Goal: Information Seeking & Learning: Get advice/opinions

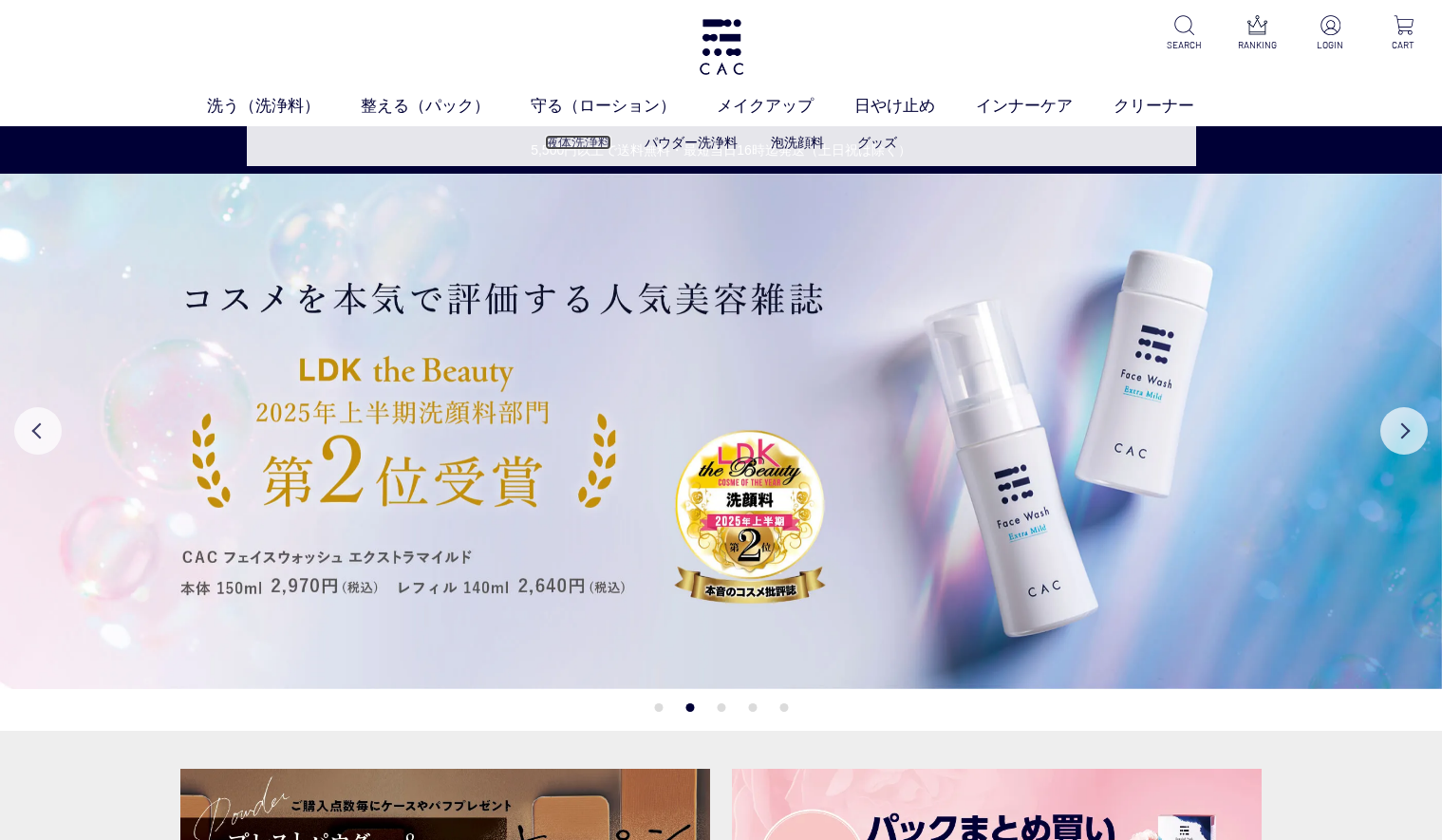
click at [597, 135] on link "液体洗浄料" at bounding box center [578, 143] width 66 height 16
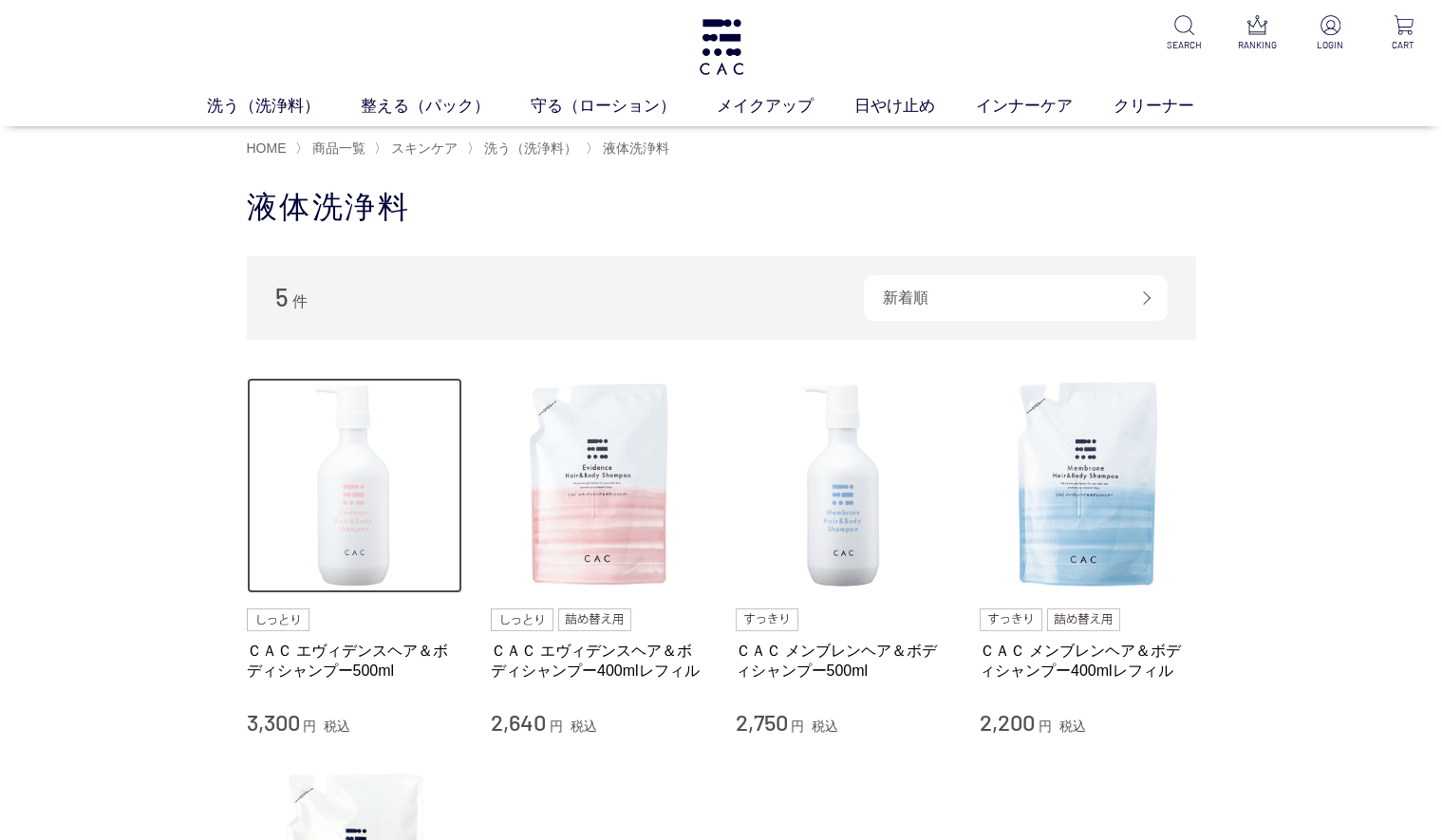
click at [363, 524] on img at bounding box center [354, 486] width 217 height 217
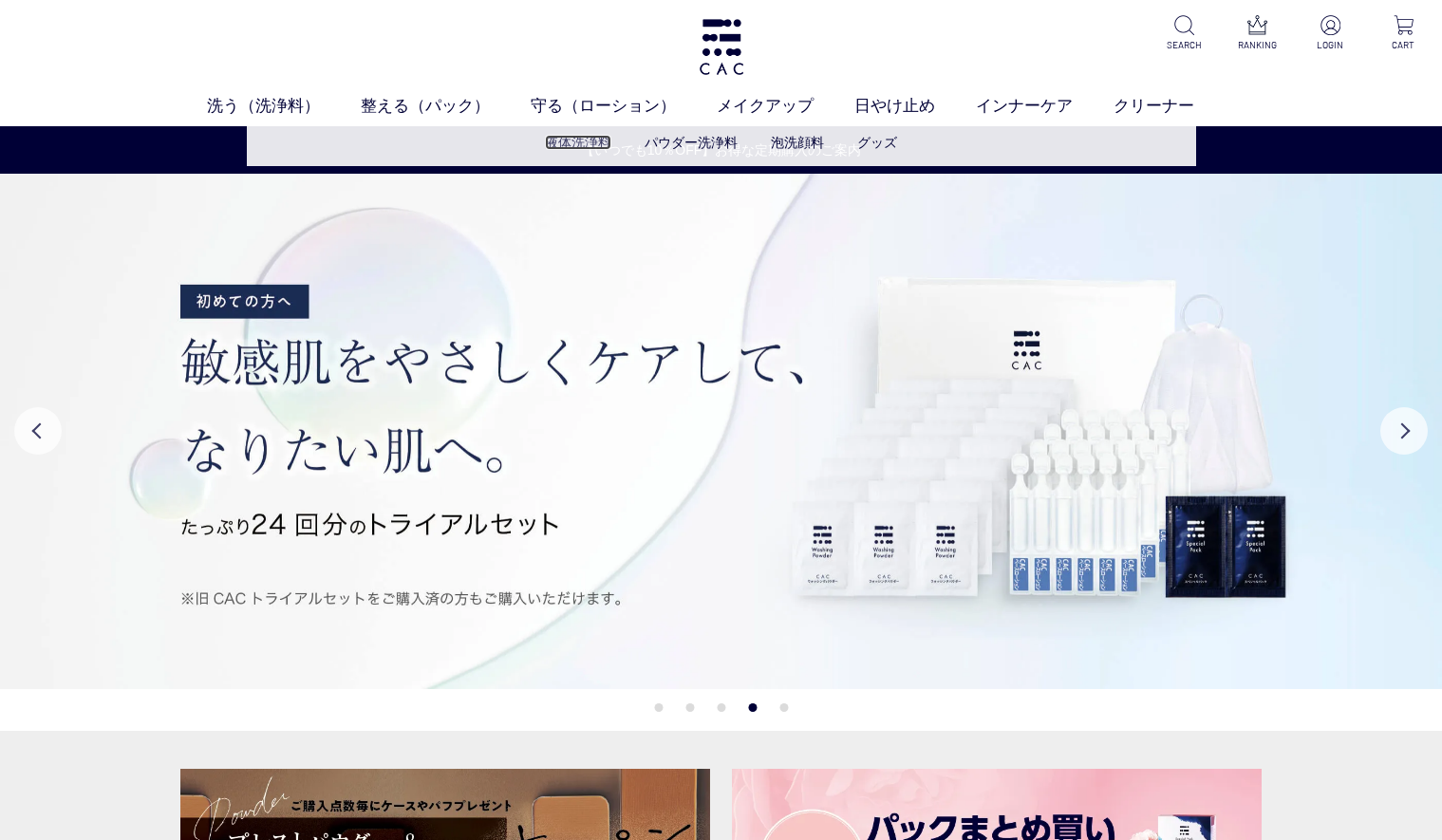
drag, startPoint x: 598, startPoint y: 142, endPoint x: 615, endPoint y: 151, distance: 19.2
click at [599, 142] on link "液体洗浄料" at bounding box center [578, 143] width 66 height 16
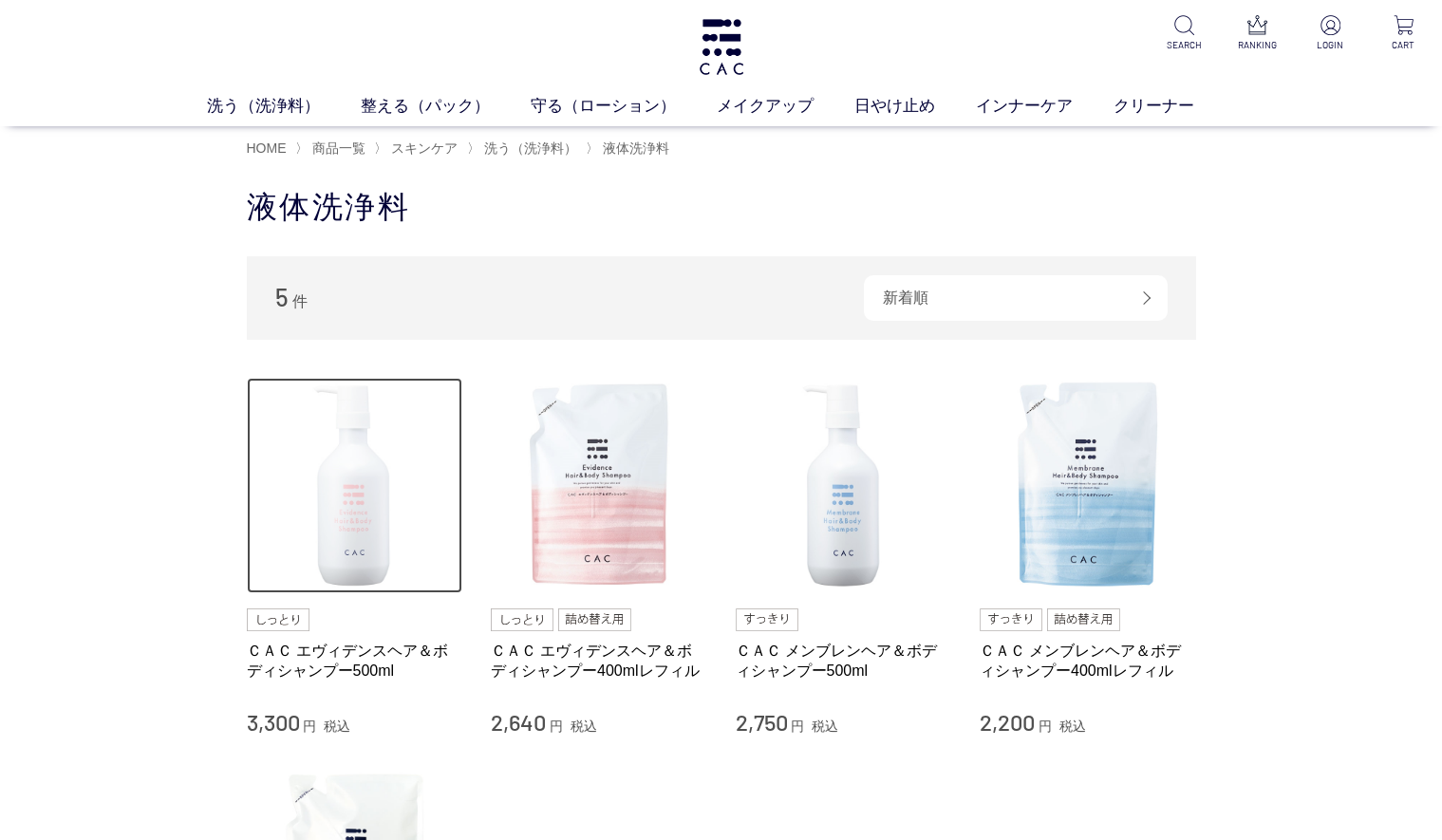
click at [388, 481] on img at bounding box center [354, 486] width 217 height 217
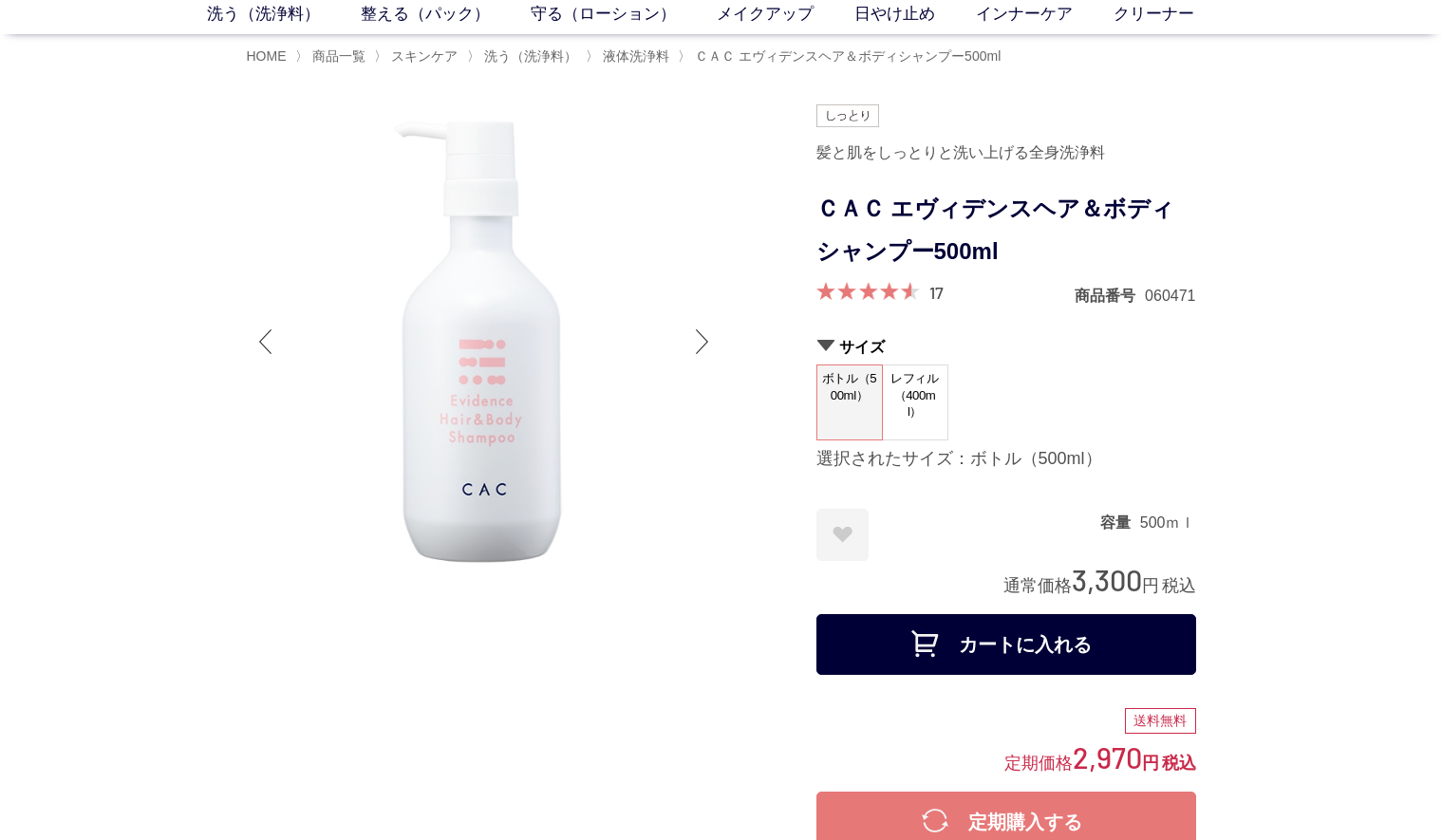
scroll to position [118, 0]
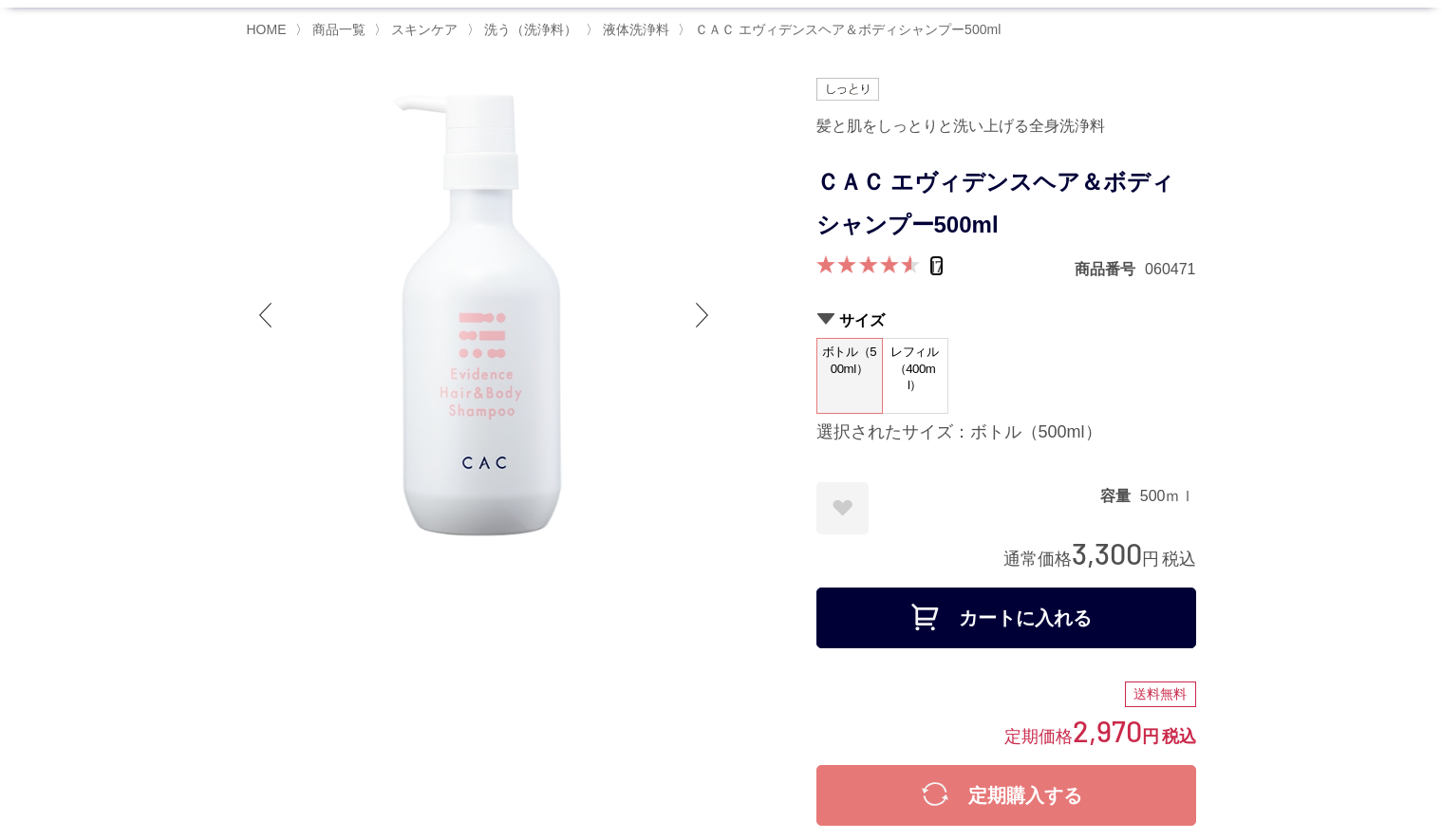
drag, startPoint x: 930, startPoint y: 273, endPoint x: 1134, endPoint y: 367, distance: 224.6
click at [930, 272] on link "17" at bounding box center [936, 266] width 15 height 21
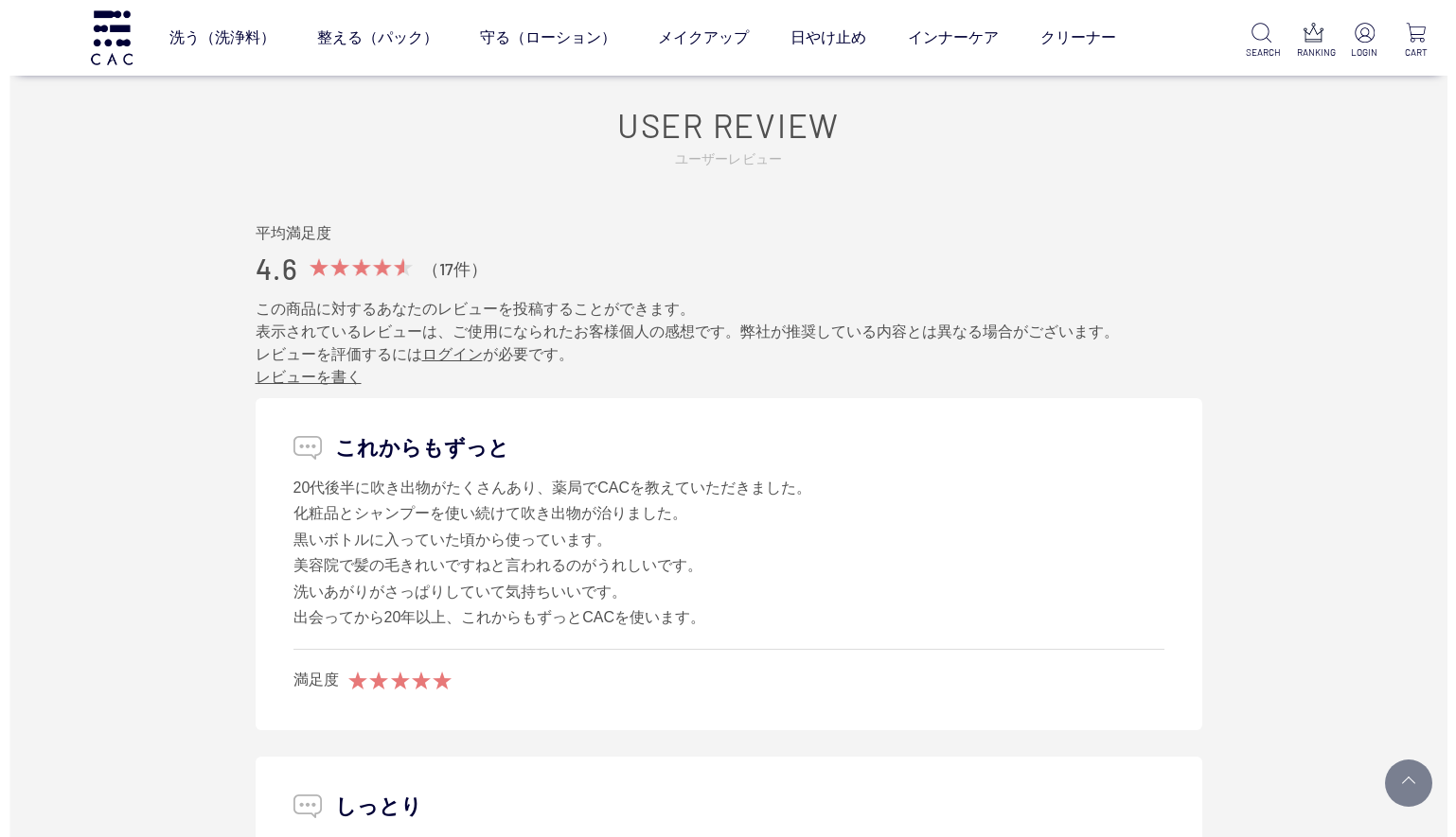
scroll to position [2617, 0]
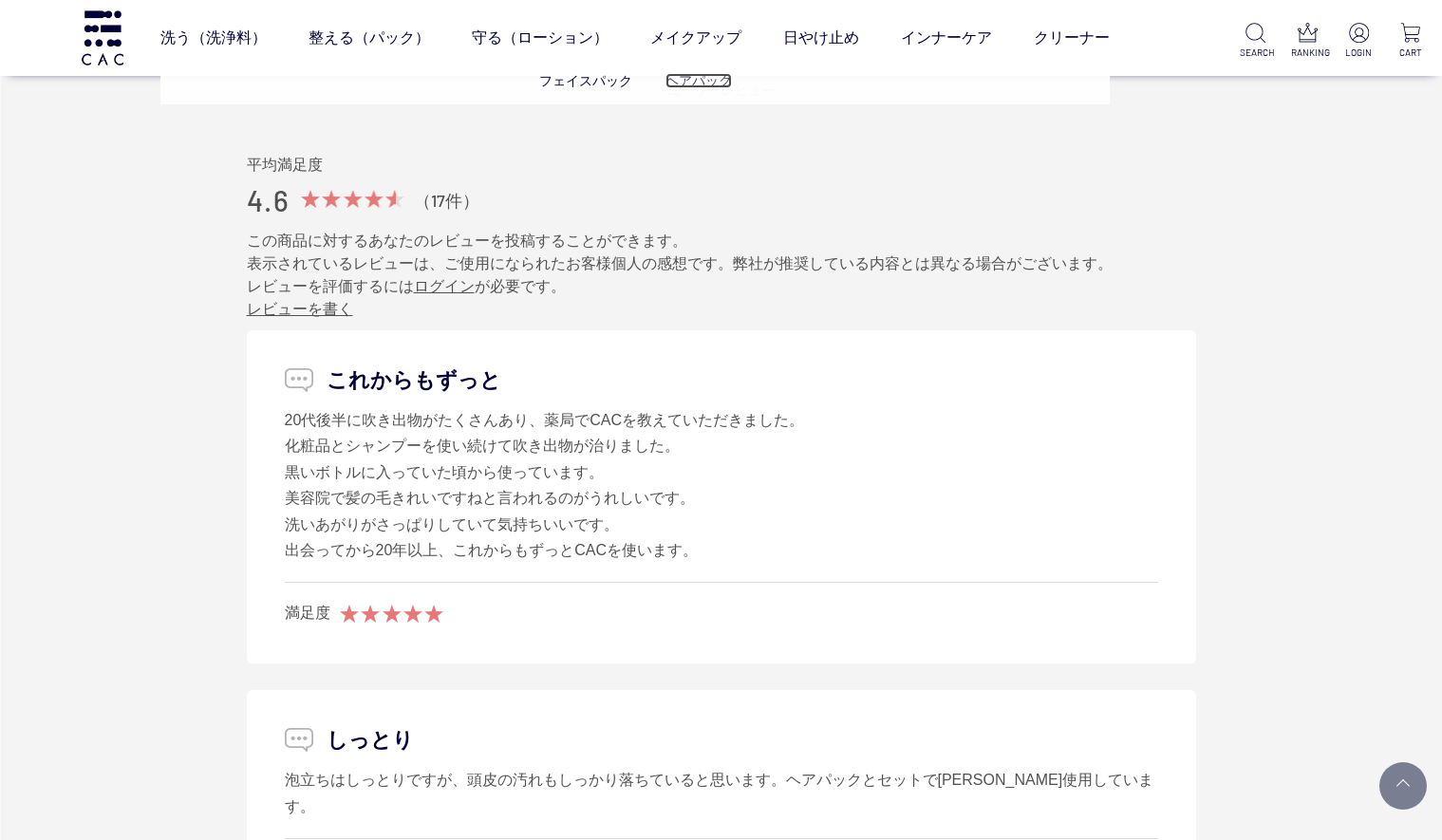
click at [696, 76] on link "ヘアパック" at bounding box center [698, 81] width 66 height 16
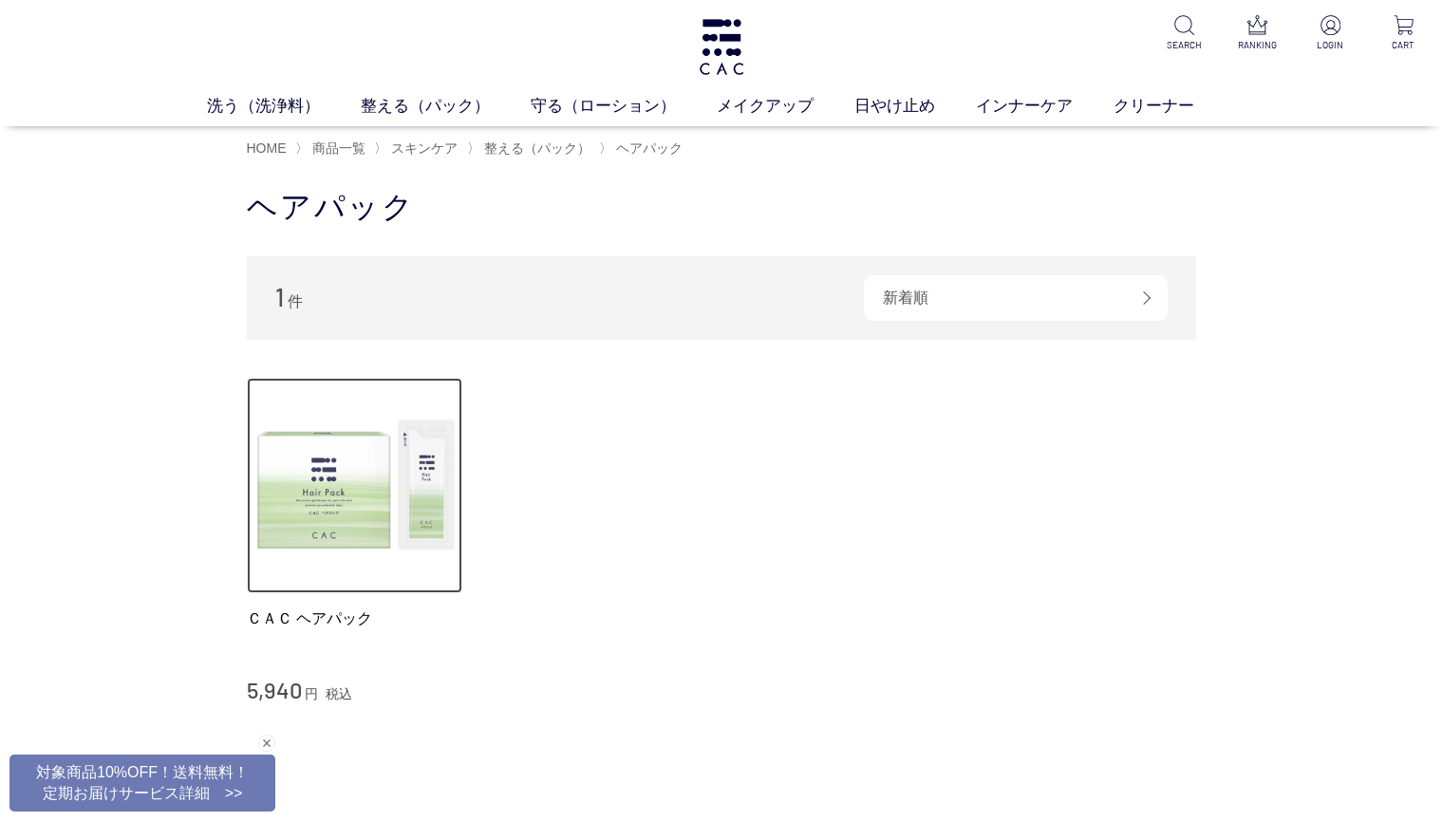
click at [369, 506] on img at bounding box center [354, 486] width 217 height 217
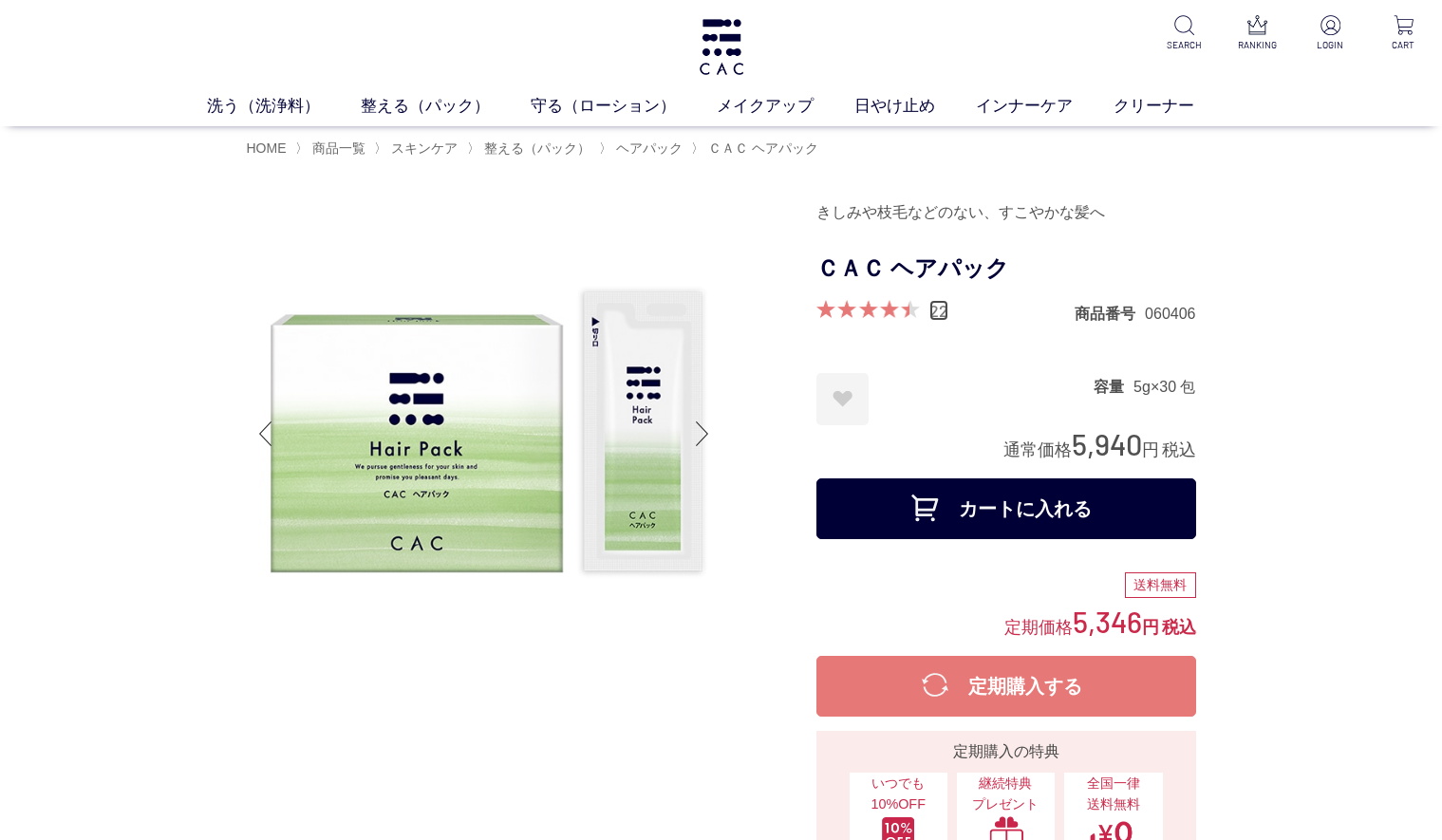
click at [941, 305] on link "22" at bounding box center [939, 311] width 19 height 21
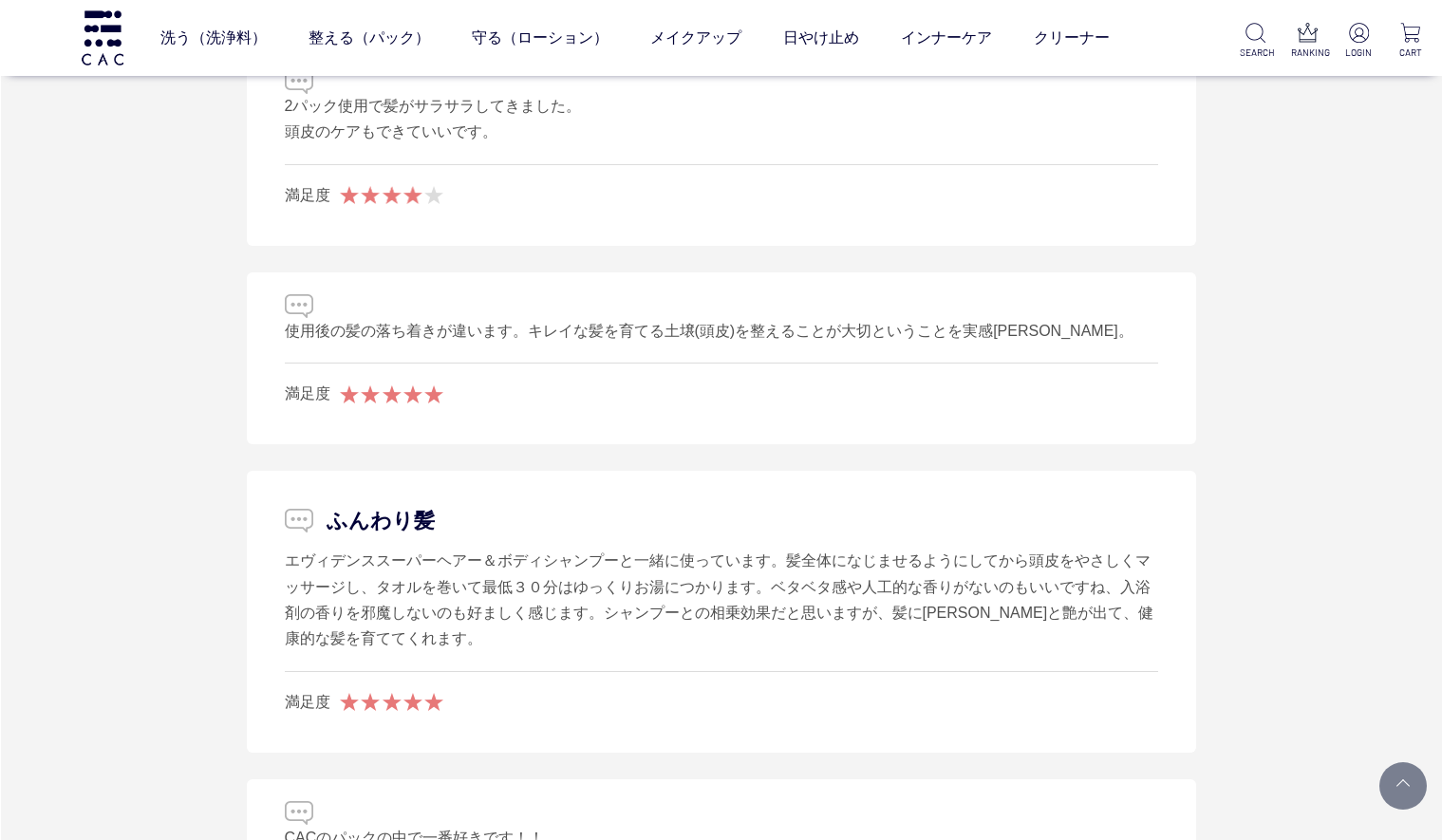
scroll to position [3258, 0]
